Goal: Answer question/provide support

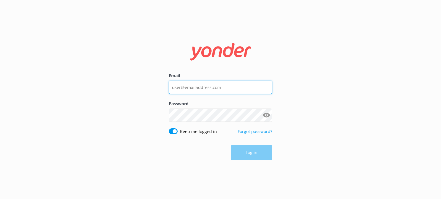
type input "[EMAIL_ADDRESS][DOMAIN_NAME]"
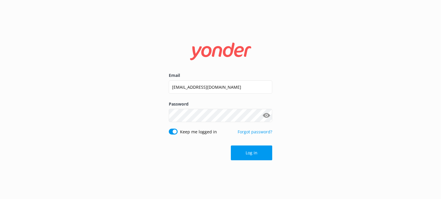
click at [251, 158] on div "Log in" at bounding box center [220, 152] width 103 height 15
click at [250, 152] on button "Log in" at bounding box center [251, 152] width 41 height 15
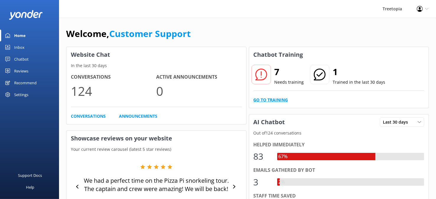
click at [280, 99] on link "Go to Training" at bounding box center [271, 100] width 35 height 6
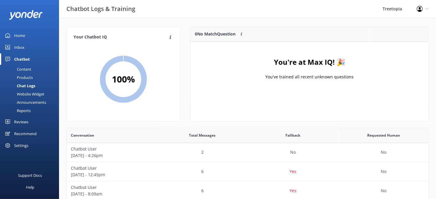
click at [15, 34] on div "Home" at bounding box center [19, 36] width 11 height 12
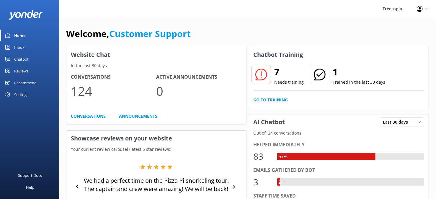
click at [268, 100] on link "Go to Training" at bounding box center [271, 100] width 35 height 6
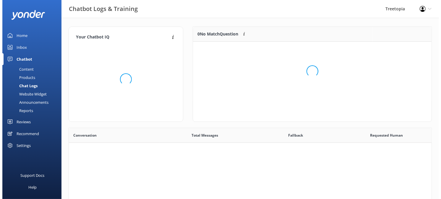
scroll to position [202, 358]
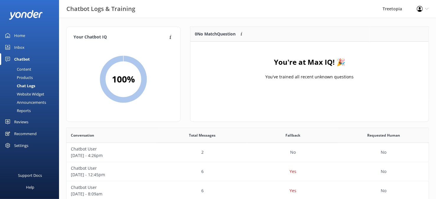
click at [15, 45] on div "Inbox" at bounding box center [19, 47] width 10 height 12
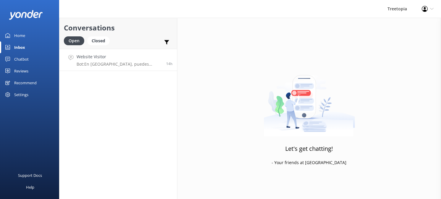
click at [102, 52] on link "Website Visitor Bot: En [GEOGRAPHIC_DATA], puedes disfrutar de múltiples activi…" at bounding box center [118, 60] width 118 height 22
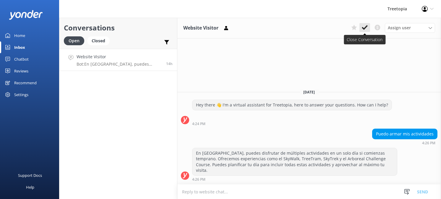
click at [366, 27] on use at bounding box center [365, 27] width 6 height 5
